Goal: Entertainment & Leisure: Consume media (video, audio)

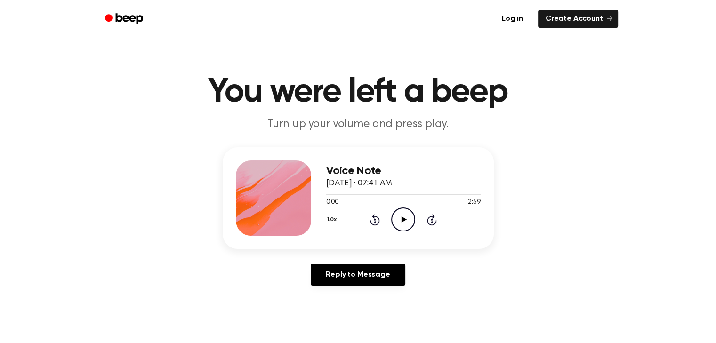
click at [410, 220] on icon "Play Audio" at bounding box center [403, 220] width 24 height 24
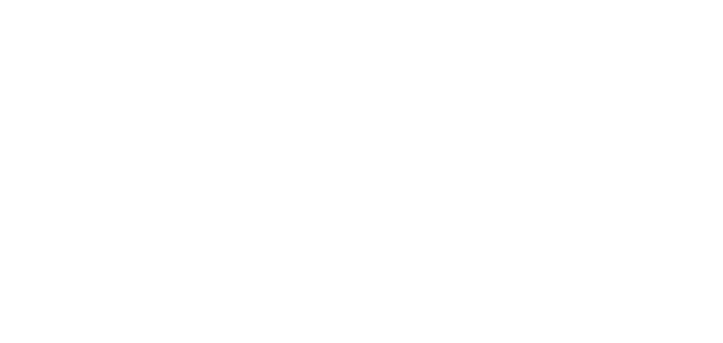
drag, startPoint x: 183, startPoint y: 79, endPoint x: 193, endPoint y: 82, distance: 10.4
drag, startPoint x: 304, startPoint y: 153, endPoint x: 302, endPoint y: 147, distance: 6.1
drag, startPoint x: 209, startPoint y: 90, endPoint x: 215, endPoint y: 92, distance: 6.4
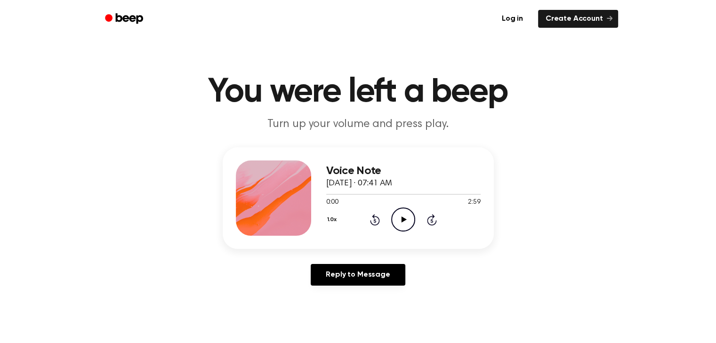
click at [398, 223] on icon "Play Audio" at bounding box center [403, 220] width 24 height 24
click at [427, 219] on icon at bounding box center [432, 219] width 10 height 11
click at [428, 222] on icon at bounding box center [432, 219] width 10 height 11
click at [398, 222] on icon "Pause Audio" at bounding box center [403, 220] width 24 height 24
click at [398, 222] on icon "Play Audio" at bounding box center [403, 220] width 24 height 24
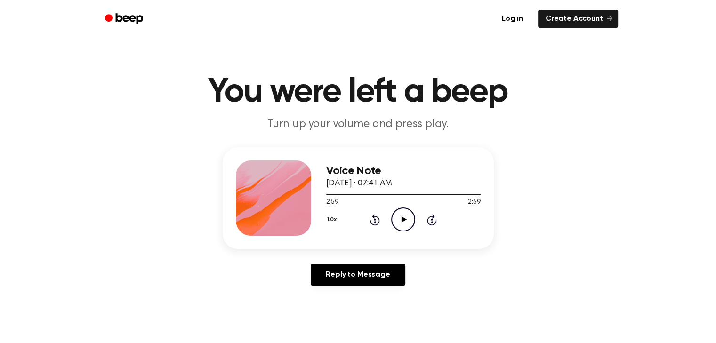
click at [374, 222] on icon at bounding box center [375, 221] width 2 height 4
click at [374, 221] on icon "Rewind 5 seconds" at bounding box center [375, 220] width 10 height 12
click at [410, 216] on icon "Play Audio" at bounding box center [403, 220] width 24 height 24
click at [141, 113] on header "You were left a beep Turn up your volume and press play." at bounding box center [358, 103] width 694 height 57
